Goal: Task Accomplishment & Management: Manage account settings

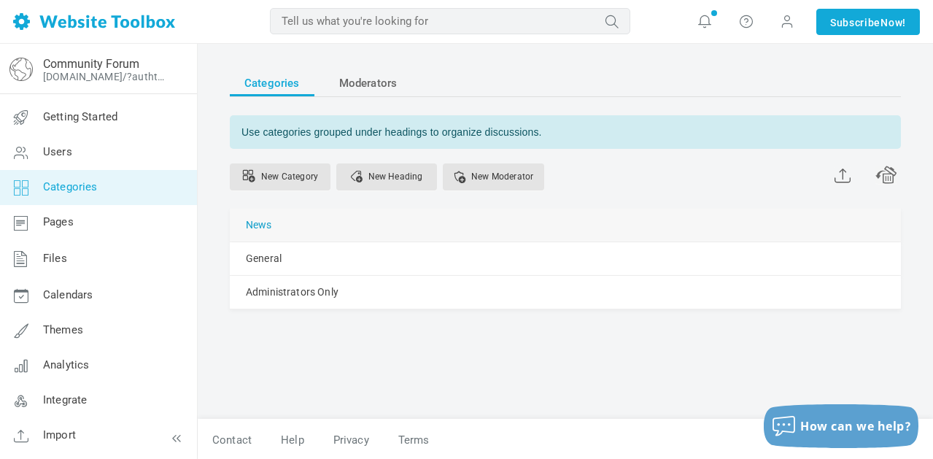
click at [257, 223] on link "News" at bounding box center [259, 225] width 26 height 18
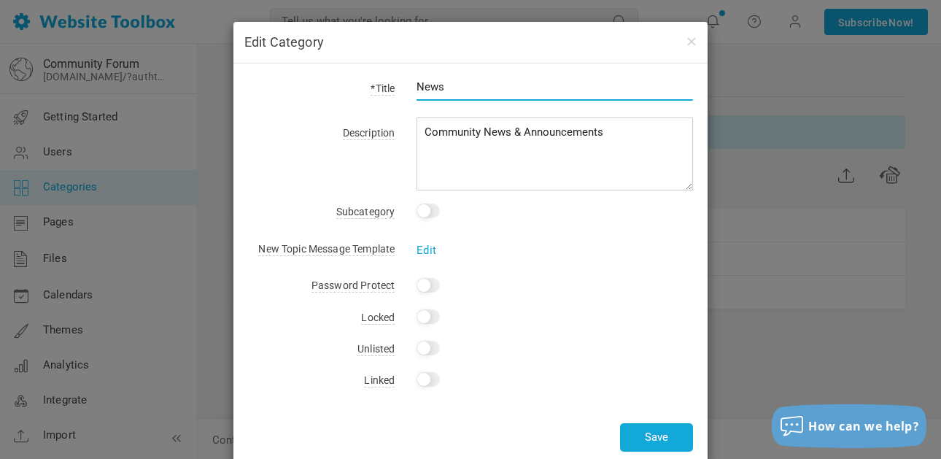
drag, startPoint x: 440, startPoint y: 83, endPoint x: 387, endPoint y: 74, distance: 54.0
click at [387, 74] on div "*Title News Description Community News & Announcements Subcategory This is a su…" at bounding box center [470, 264] width 474 height 403
type input "Roundtable Discussions Continued"
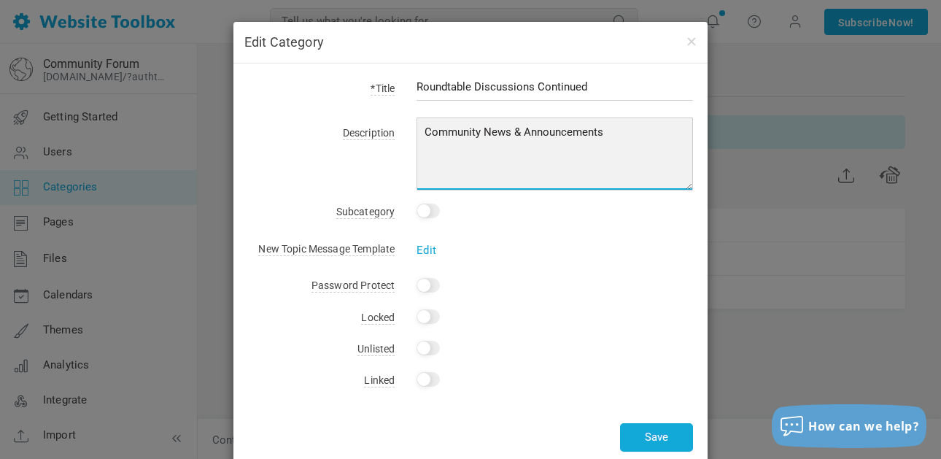
click at [534, 141] on textarea "Community News & Announcements" at bounding box center [554, 153] width 276 height 73
paste textarea "If you’d like to ask a question or continue a conversation regarding one of our…"
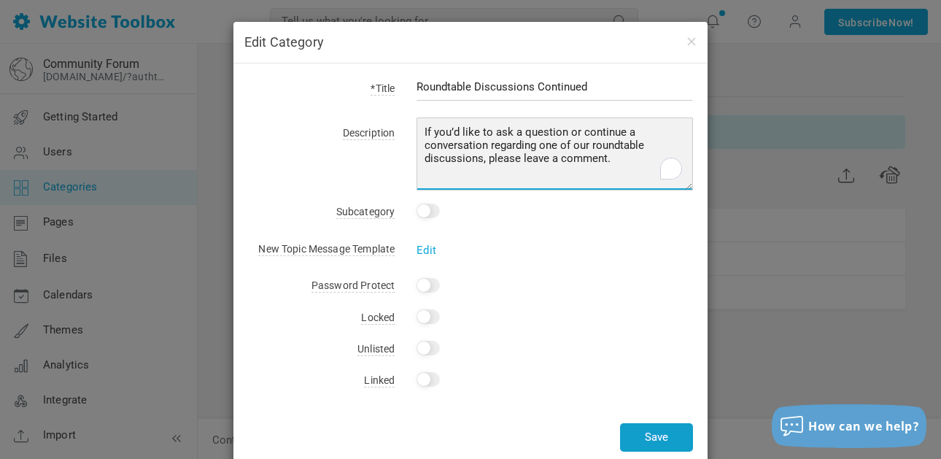
type textarea "If you’d like to ask a question or continue a conversation regarding one of our…"
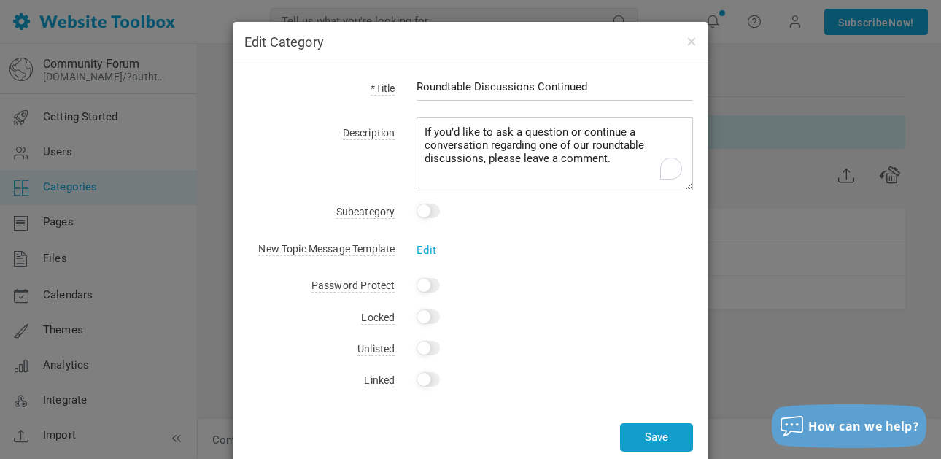
click at [670, 438] on button "Save" at bounding box center [656, 437] width 73 height 28
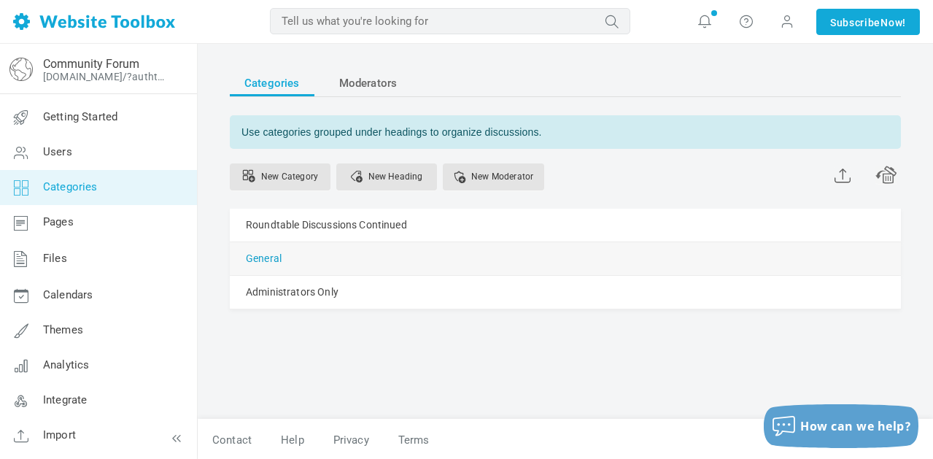
click at [277, 258] on link "General" at bounding box center [264, 258] width 36 height 18
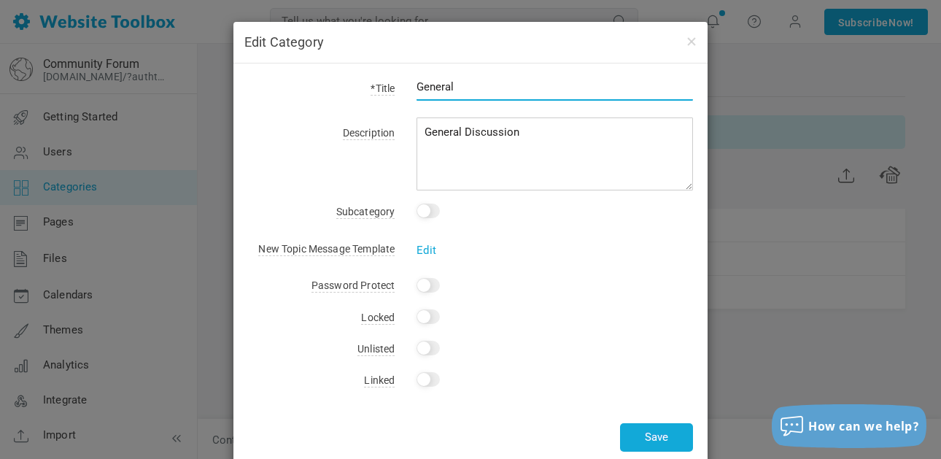
drag, startPoint x: 376, startPoint y: 62, endPoint x: 351, endPoint y: 55, distance: 25.6
click at [352, 56] on div "Edit Category *Title General Description General Discussion Subcategory This is…" at bounding box center [470, 244] width 474 height 444
type input "Beware Of"
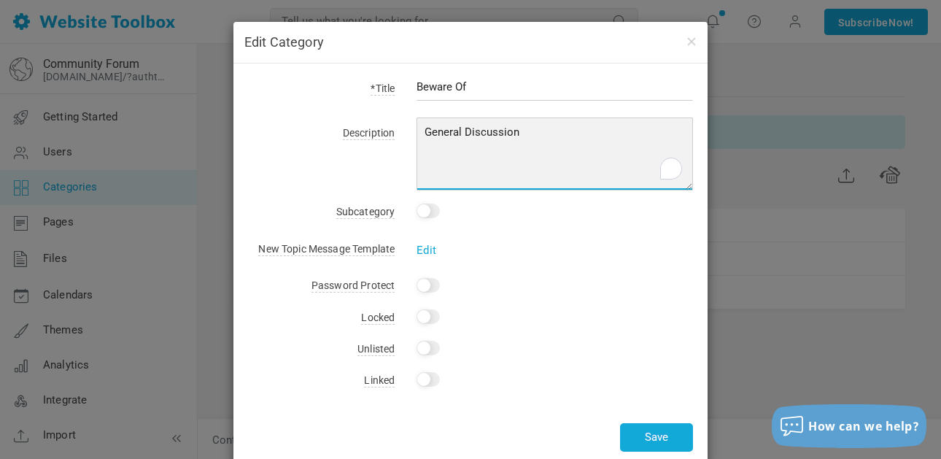
paste textarea "Encountered a problematic vendor or customer? Comment below to let other member…"
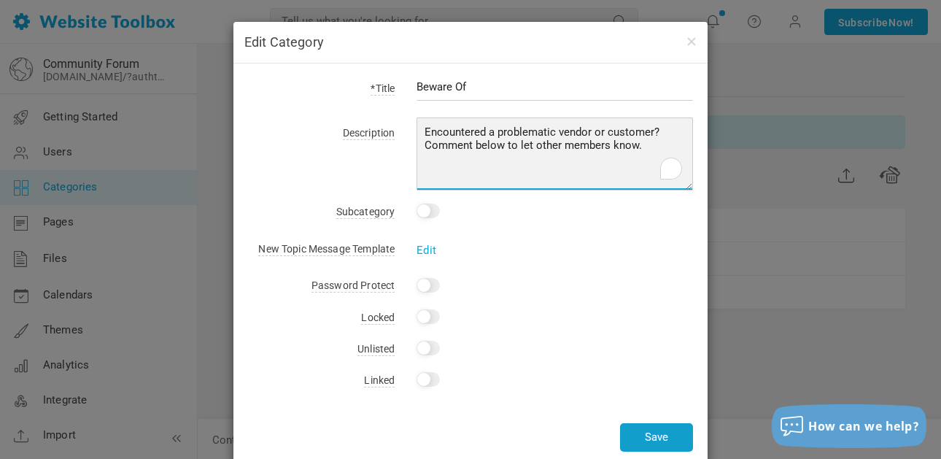
type textarea "Encountered a problematic vendor or customer? Comment below to let other member…"
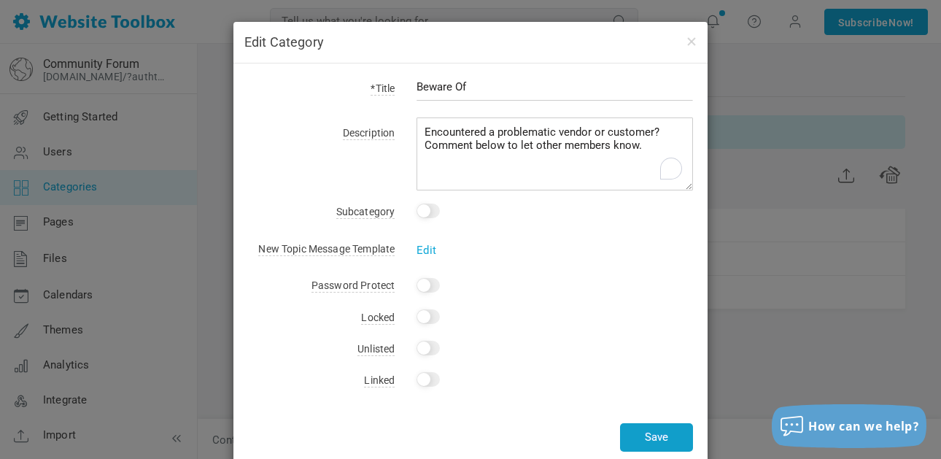
click at [664, 443] on button "Save" at bounding box center [656, 437] width 73 height 28
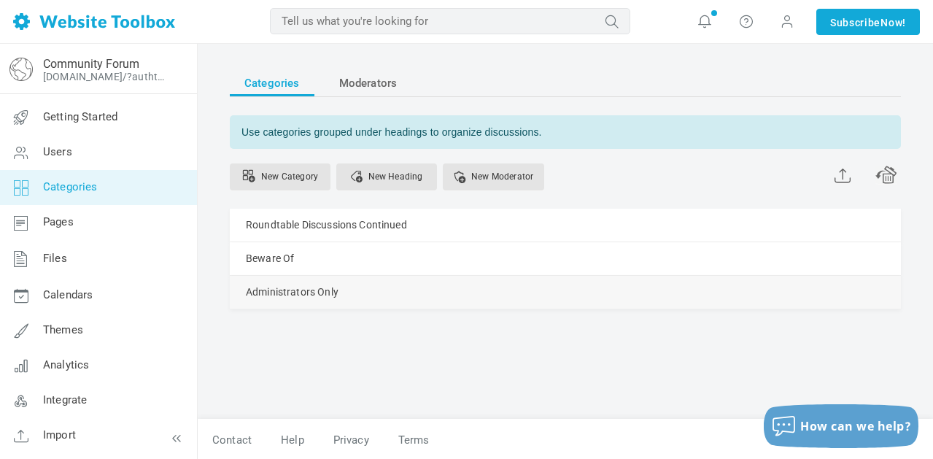
click at [0, 0] on link "Manage" at bounding box center [0, 0] width 0 height 0
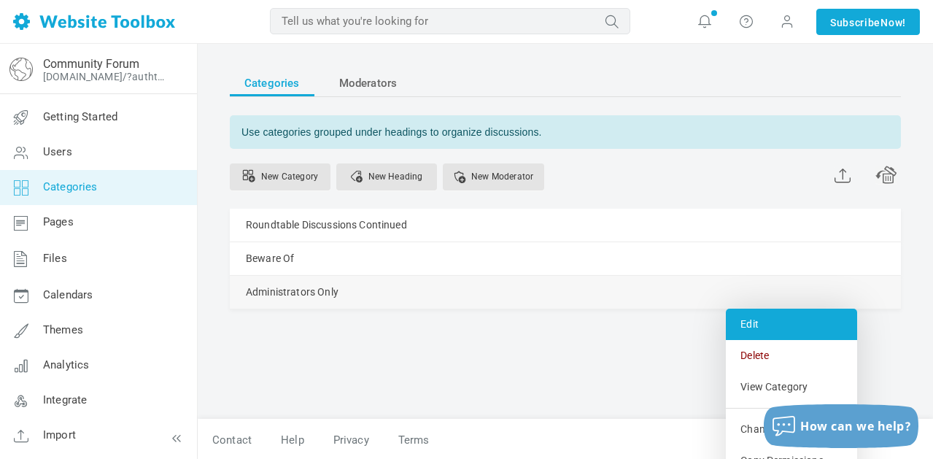
click at [766, 322] on link "Edit" at bounding box center [791, 323] width 131 height 31
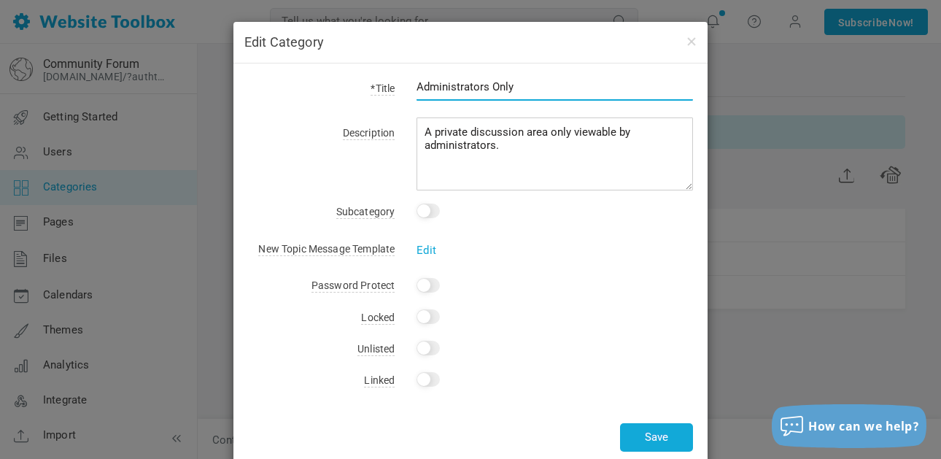
drag, startPoint x: 472, startPoint y: 76, endPoint x: 344, endPoint y: 60, distance: 128.6
click at [344, 60] on div "Edit Category *Title Administrators Only Description A private discussion area …" at bounding box center [470, 244] width 474 height 444
type input "Sourcing Inquiries"
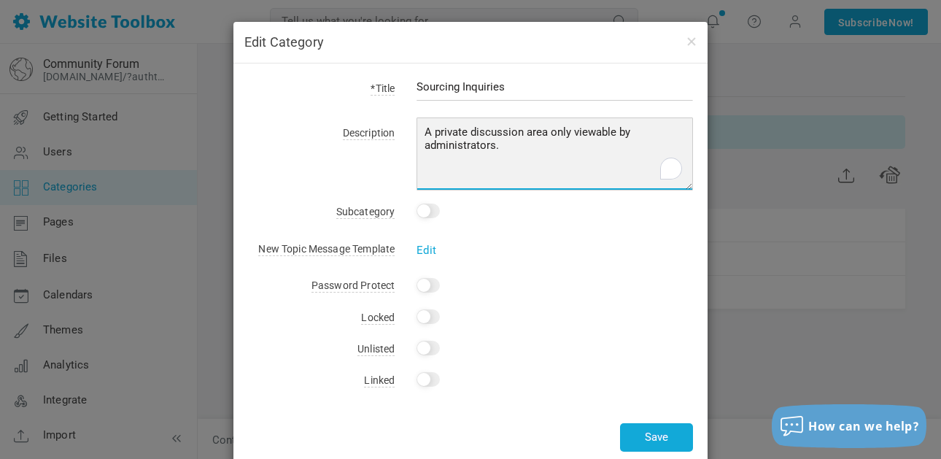
paste textarea "Have questions for other members on sourcing? Comment below"
type textarea "Have questions for other members on sourcing? Comment below."
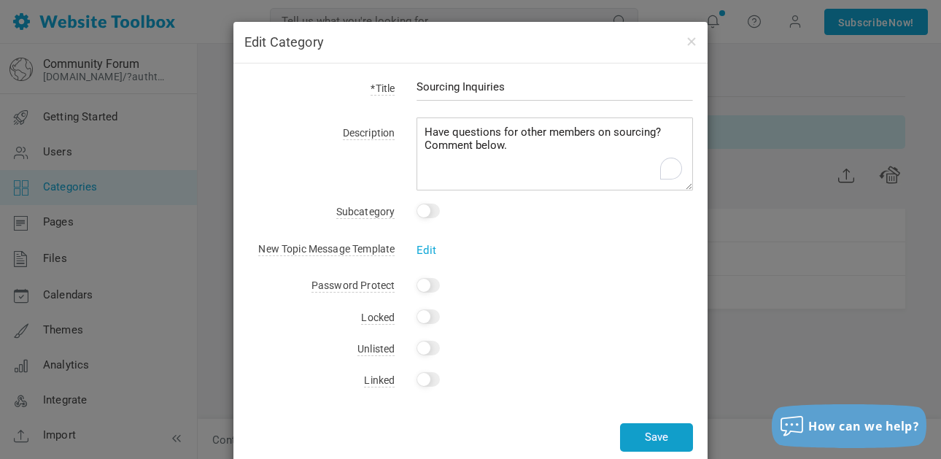
click at [645, 438] on button "Save" at bounding box center [656, 437] width 73 height 28
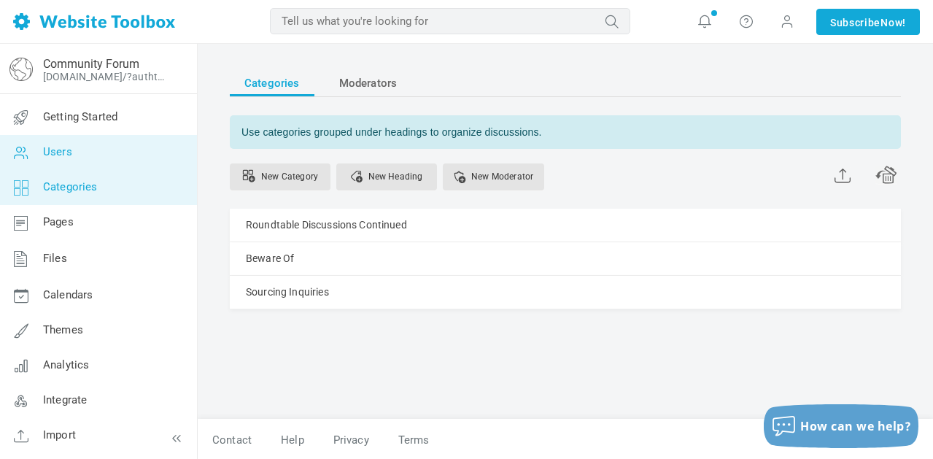
click at [97, 155] on link "Users" at bounding box center [98, 152] width 198 height 35
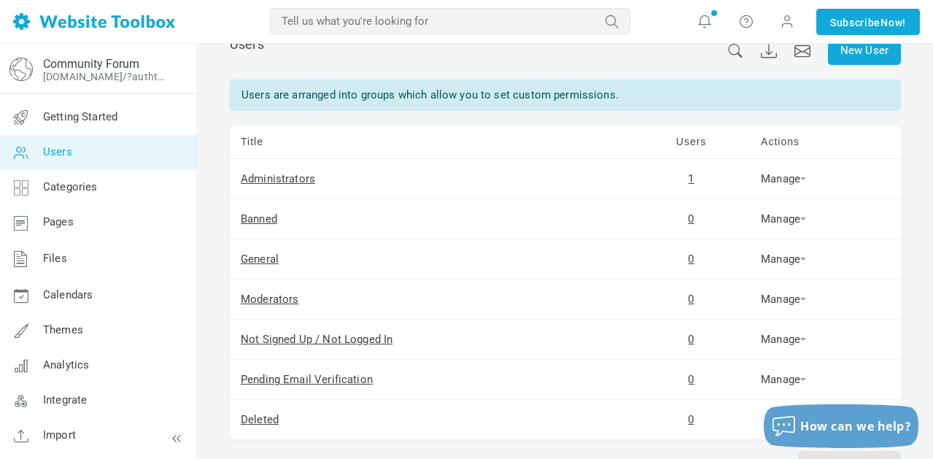
scroll to position [72, 0]
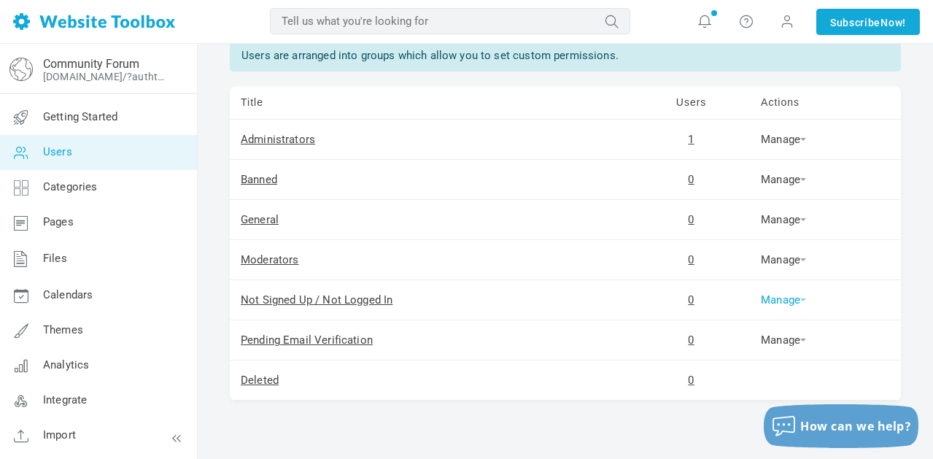
click at [801, 304] on link "Manage" at bounding box center [783, 299] width 45 height 13
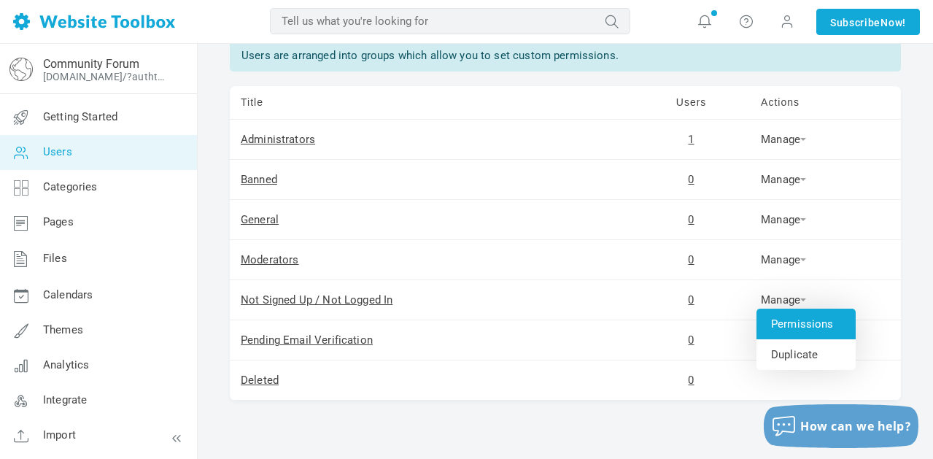
click at [806, 322] on link "Permissions" at bounding box center [805, 323] width 99 height 31
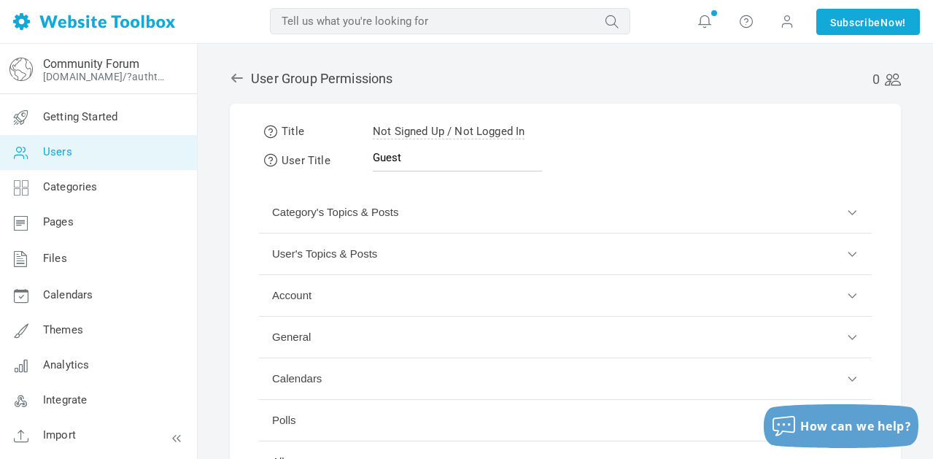
click at [847, 215] on button "Category's Topics & Posts" at bounding box center [565, 213] width 613 height 42
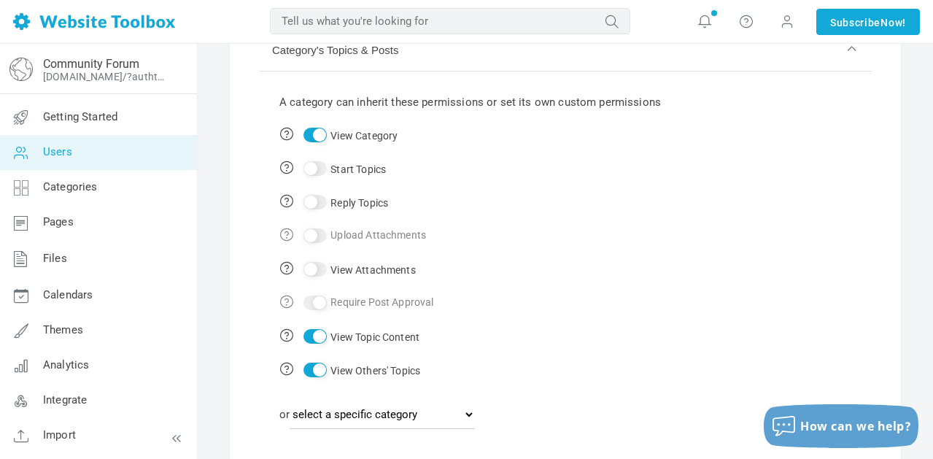
scroll to position [197, 0]
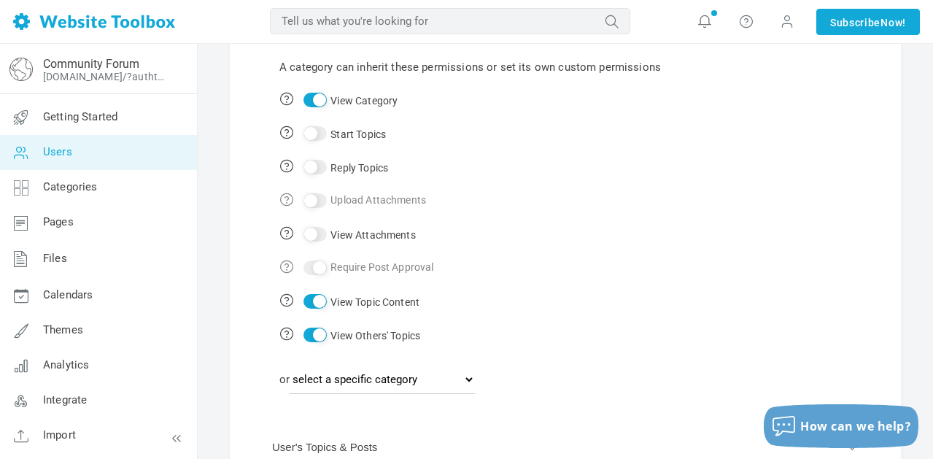
click at [311, 133] on input "Start Topics" at bounding box center [314, 133] width 23 height 15
checkbox input "true"
click at [312, 161] on input "Reply Topics" at bounding box center [314, 167] width 23 height 15
checkbox input "true"
click at [311, 235] on input "View Attachments" at bounding box center [314, 234] width 23 height 15
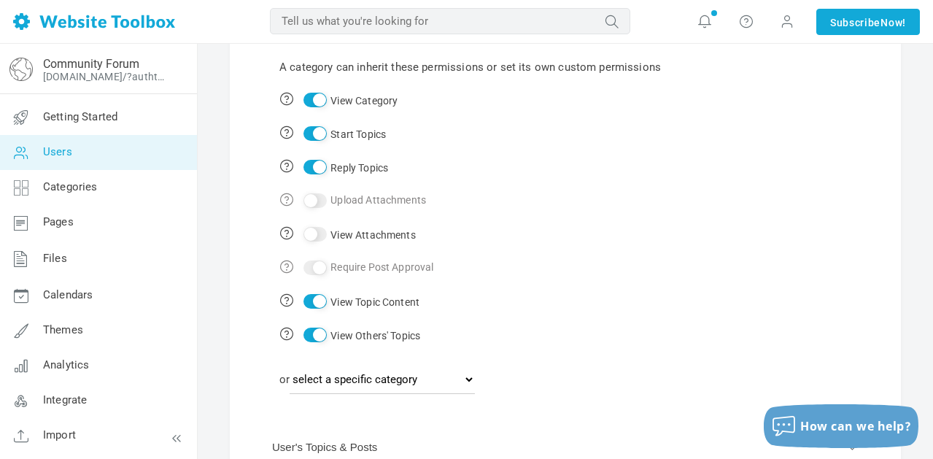
checkbox input "true"
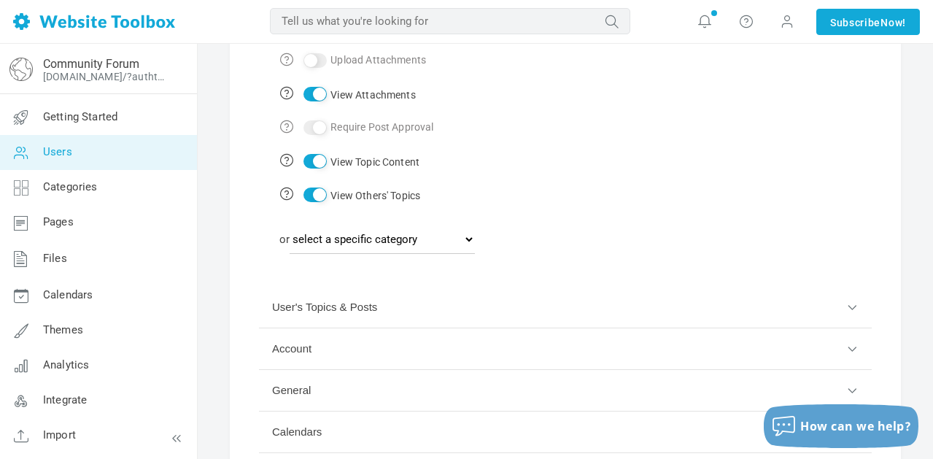
scroll to position [339, 0]
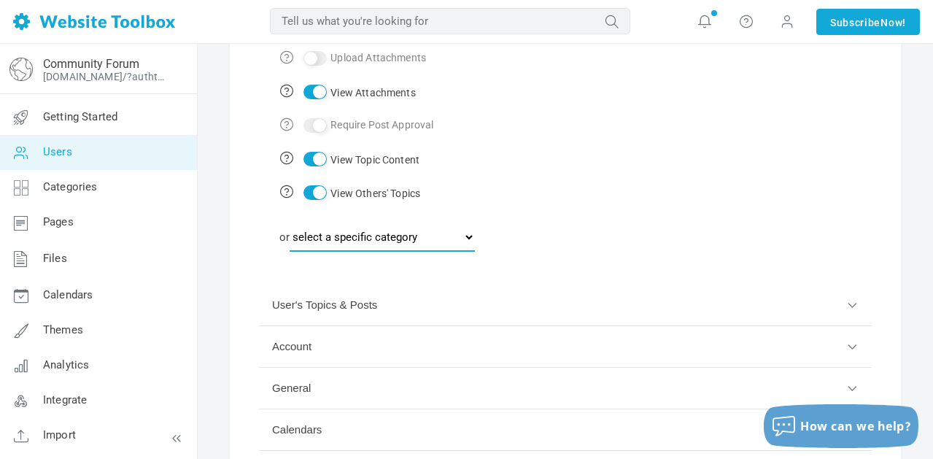
click at [475, 241] on select "select a specific category Roundtable Discussions Continued Beware Of Sourcing …" at bounding box center [382, 236] width 185 height 29
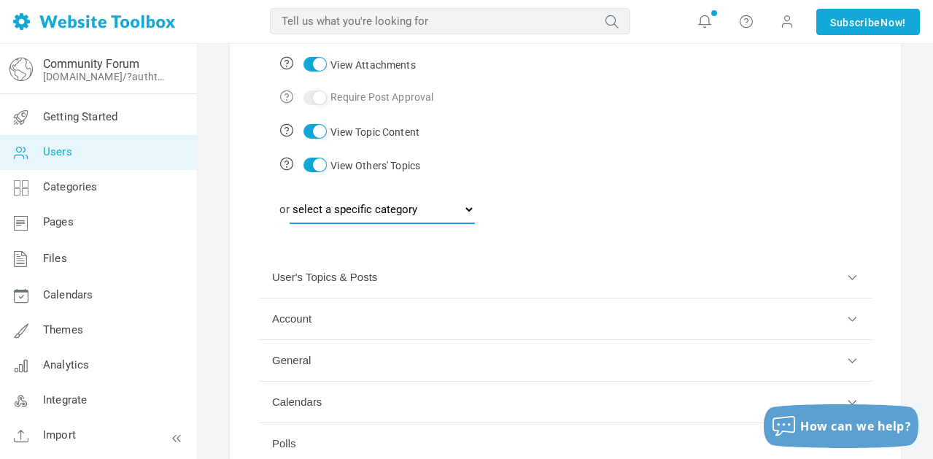
scroll to position [380, 0]
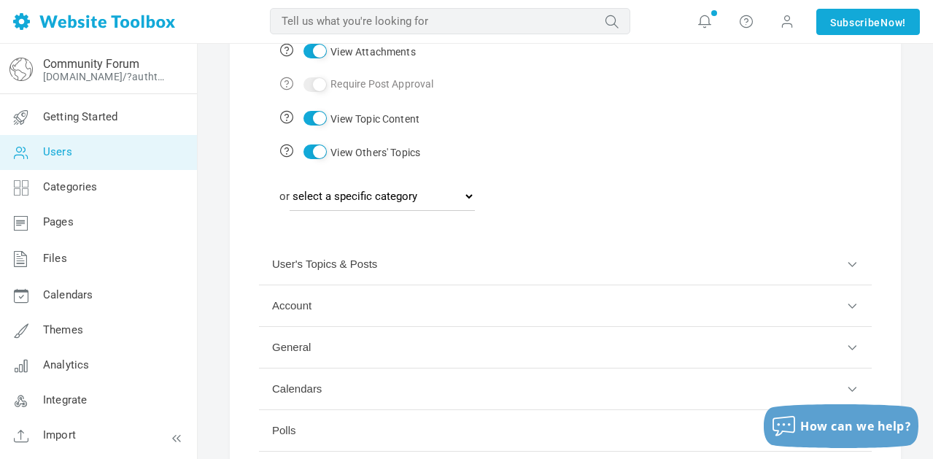
click at [540, 271] on button "User's Topics & Posts" at bounding box center [565, 265] width 613 height 42
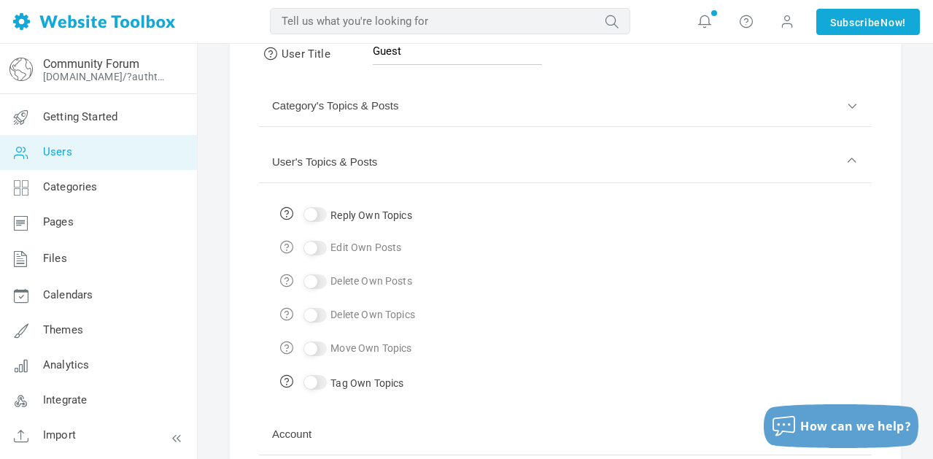
scroll to position [128, 0]
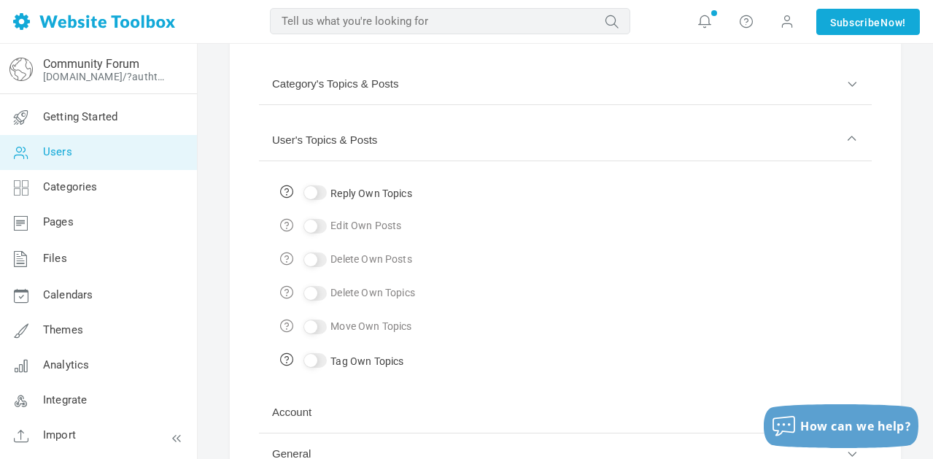
click at [311, 195] on input "Reply Own Topics" at bounding box center [314, 192] width 23 height 15
checkbox input "true"
click at [314, 225] on div at bounding box center [315, 226] width 30 height 19
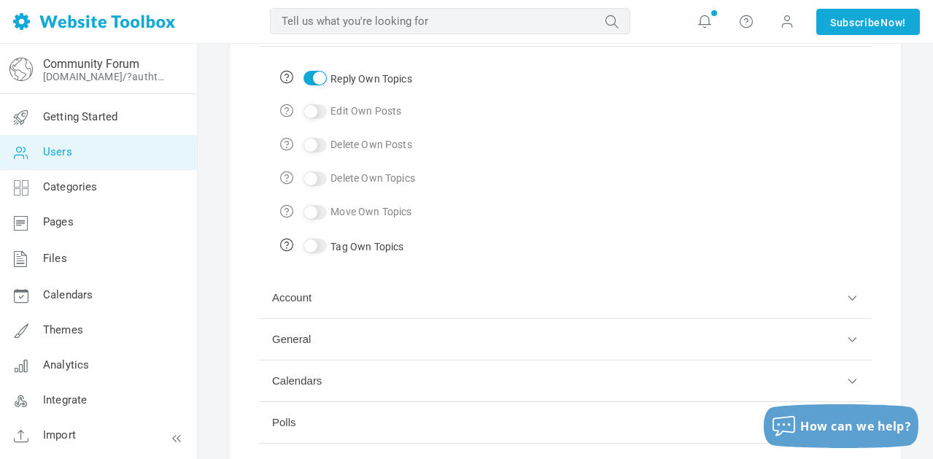
scroll to position [245, 0]
click at [492, 296] on button "Account" at bounding box center [565, 296] width 613 height 42
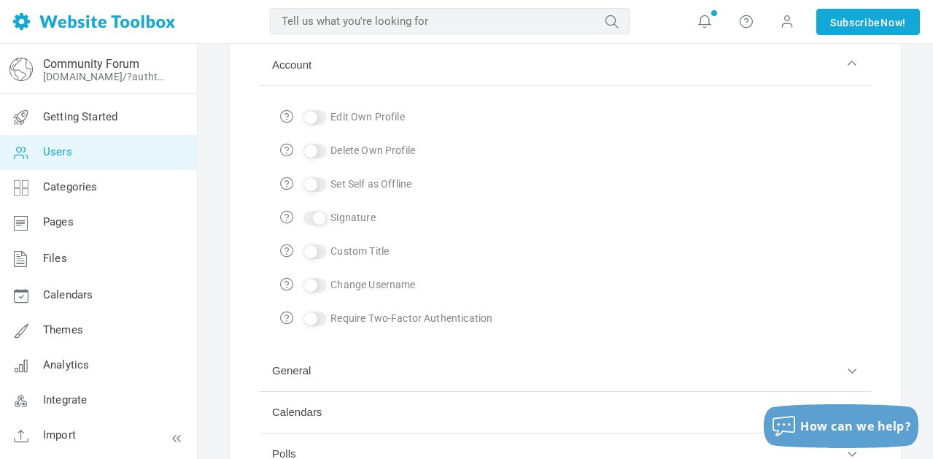
scroll to position [284, 0]
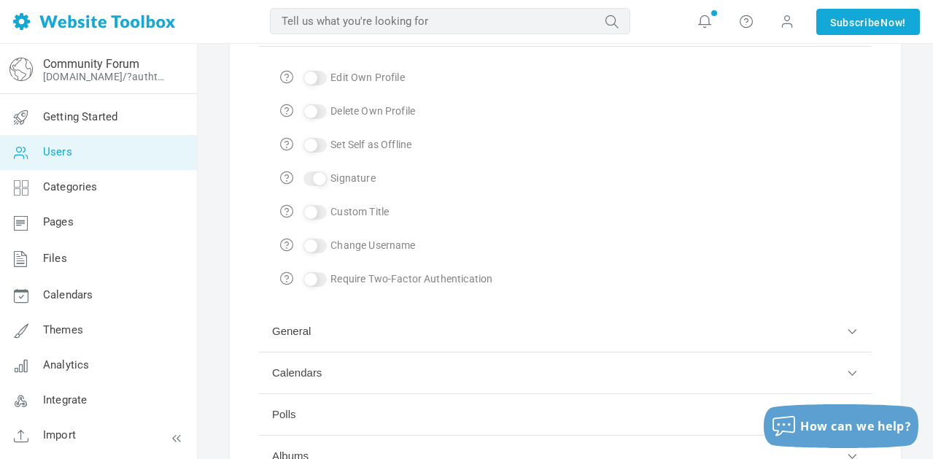
click at [438, 326] on button "General" at bounding box center [565, 332] width 613 height 42
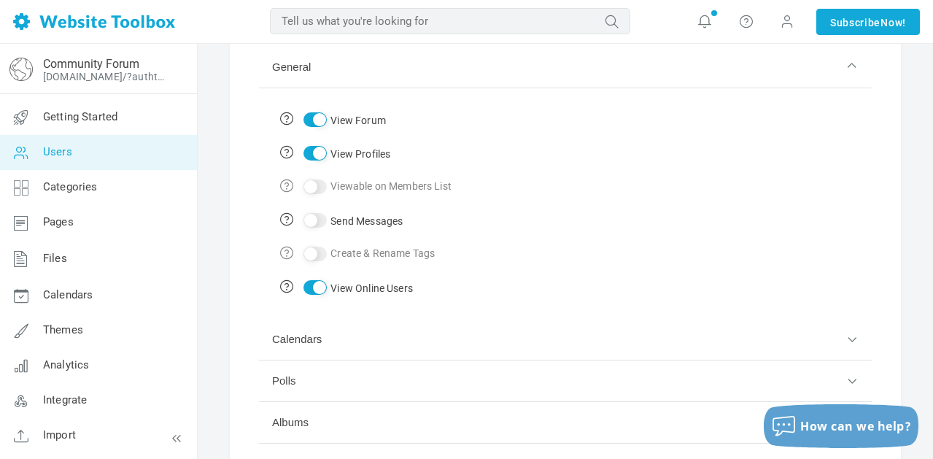
click at [319, 221] on input "Send Messages" at bounding box center [314, 220] width 23 height 15
checkbox input "true"
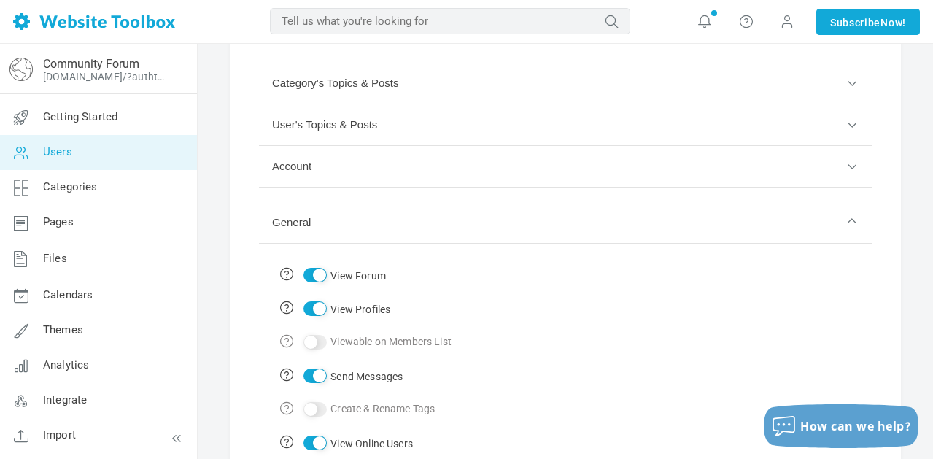
scroll to position [0, 0]
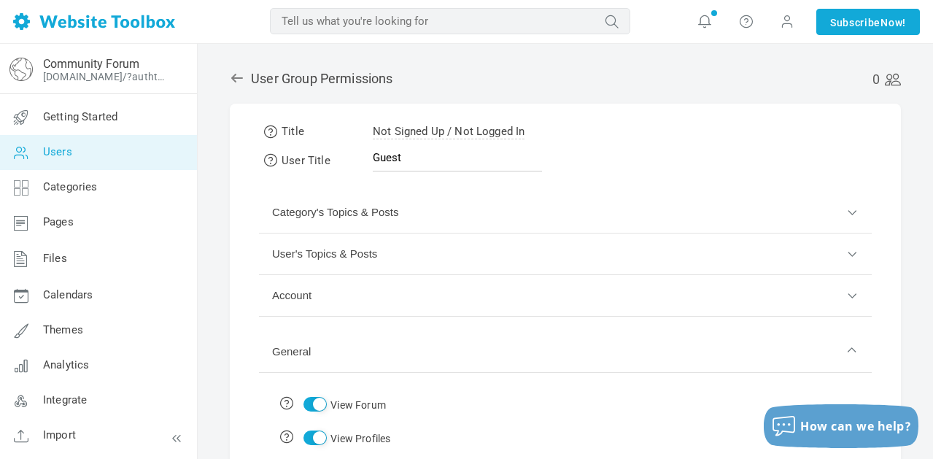
click at [233, 79] on icon at bounding box center [237, 78] width 12 height 9
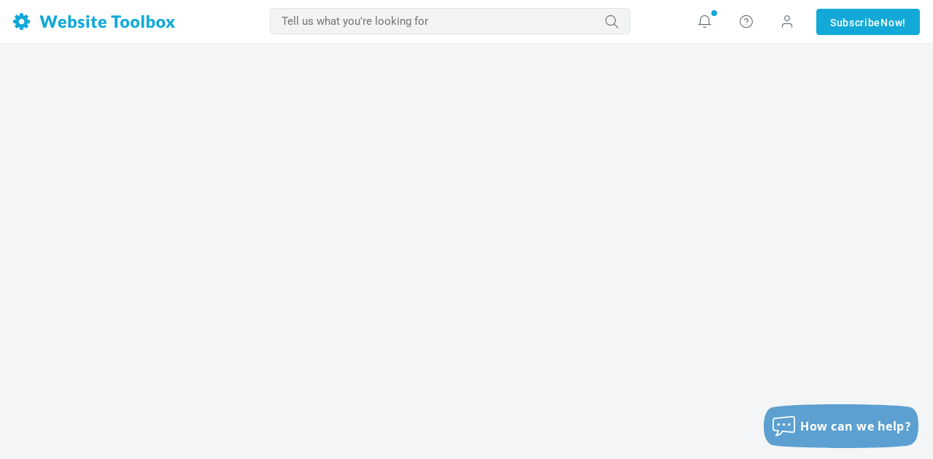
scroll to position [34, 0]
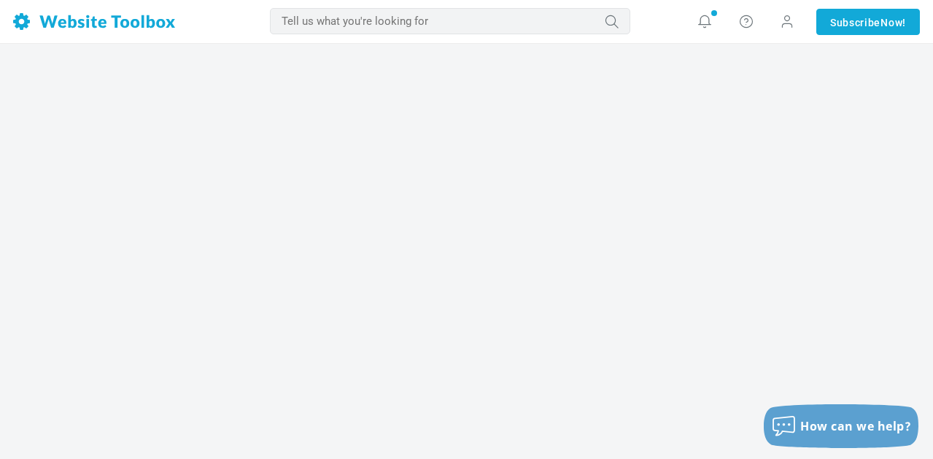
scroll to position [0, 29]
type input "[DOMAIN_NAME]"
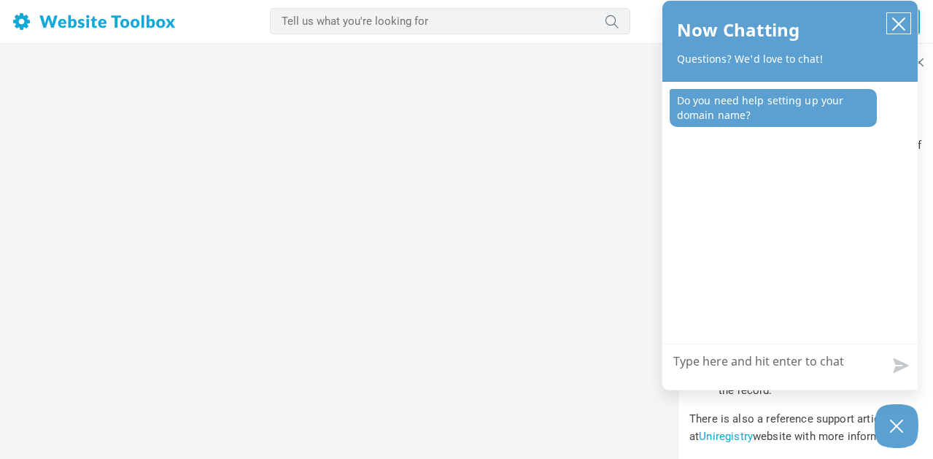
click at [899, 24] on icon "close chatbox" at bounding box center [899, 24] width 12 height 12
